Goal: Book appointment/travel/reservation

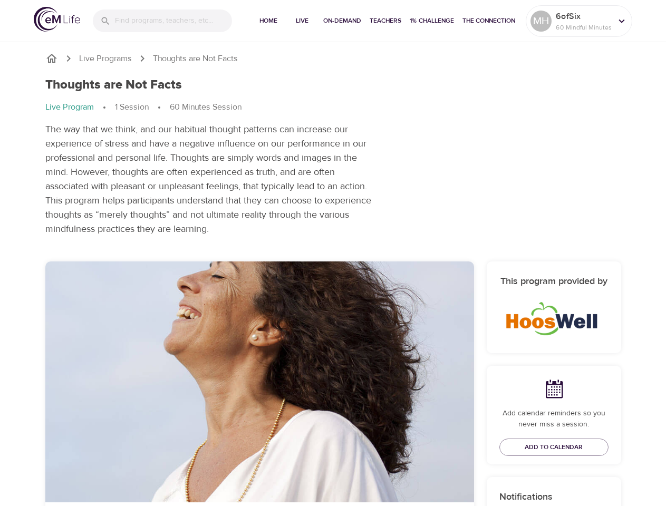
click at [162, 21] on input "search" at bounding box center [173, 20] width 117 height 23
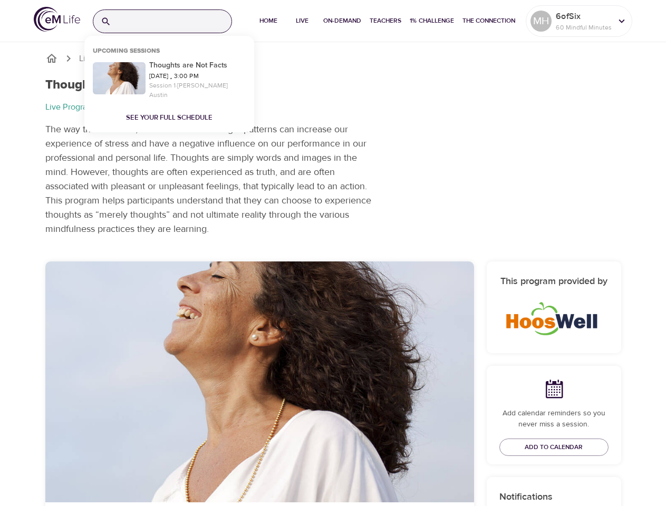
click at [267, 21] on span "Home" at bounding box center [268, 20] width 25 height 11
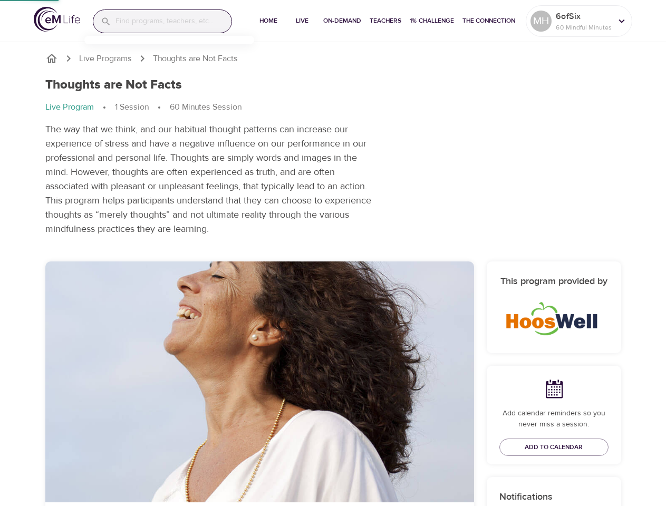
click at [300, 21] on span "Live" at bounding box center [301, 20] width 25 height 11
click at [340, 21] on span "On-Demand" at bounding box center [342, 20] width 38 height 11
click at [384, 21] on span "Teachers" at bounding box center [385, 20] width 32 height 11
click at [430, 21] on span "1% Challenge" at bounding box center [431, 20] width 44 height 11
click at [488, 21] on span "The Connection" at bounding box center [488, 20] width 53 height 11
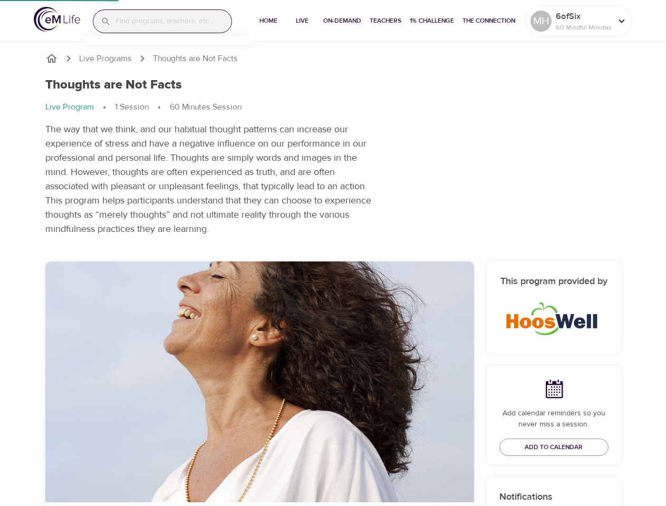
click at [579, 21] on p "6ofSix" at bounding box center [583, 16] width 56 height 13
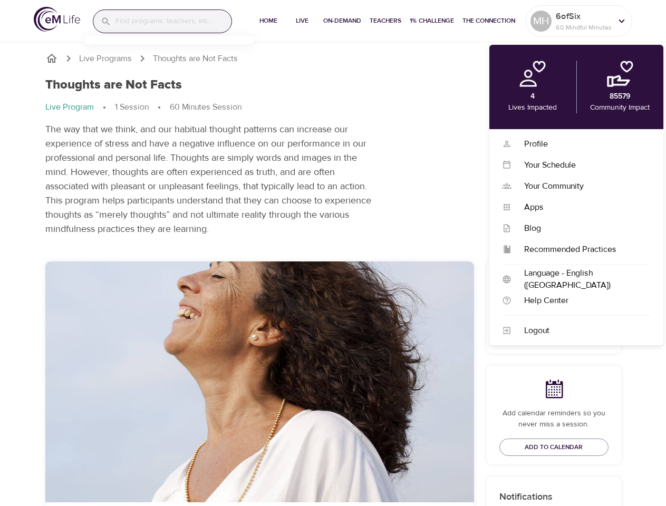
click at [553, 447] on span "Add to Calendar" at bounding box center [553, 447] width 58 height 11
